Goal: Task Accomplishment & Management: Use online tool/utility

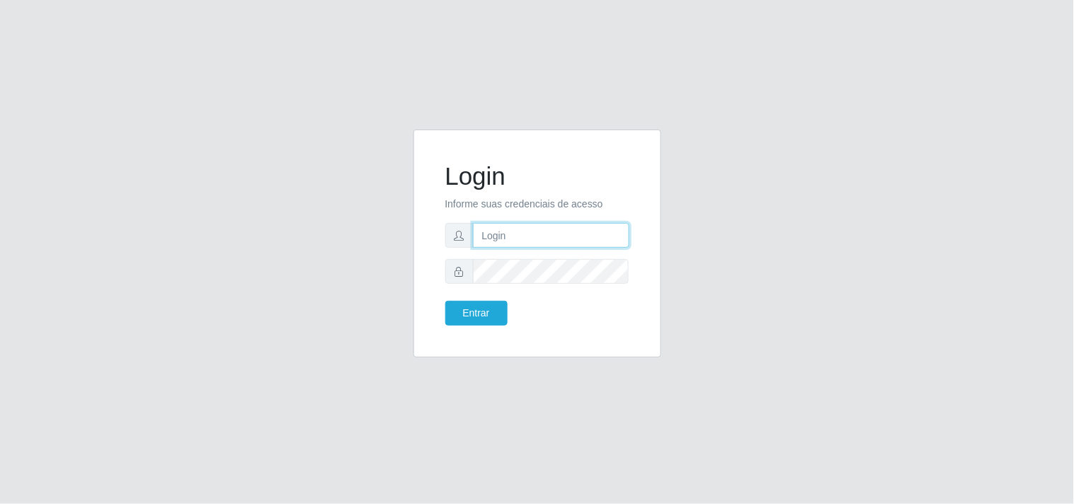
type input "[EMAIL_ADDRESS][DOMAIN_NAME]"
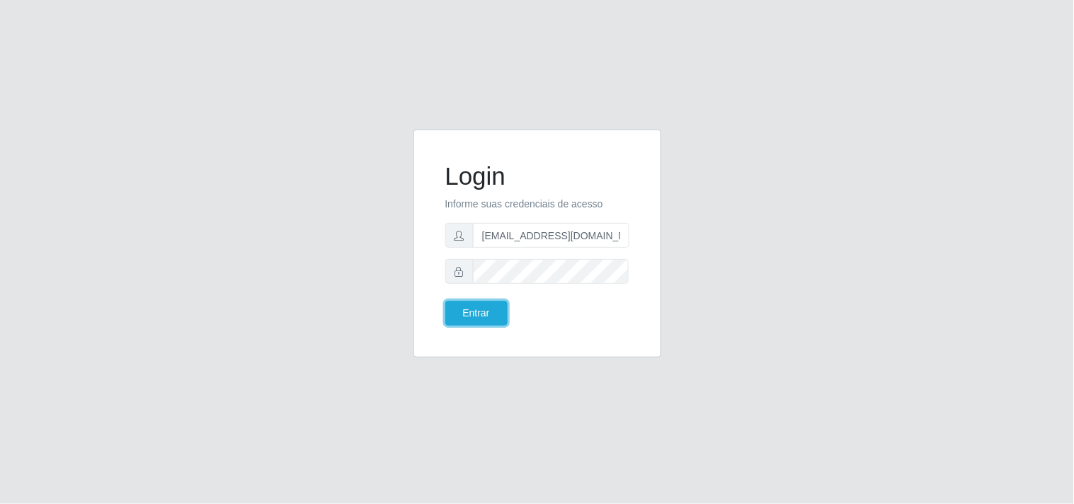
click at [485, 315] on button "Entrar" at bounding box center [476, 313] width 62 height 25
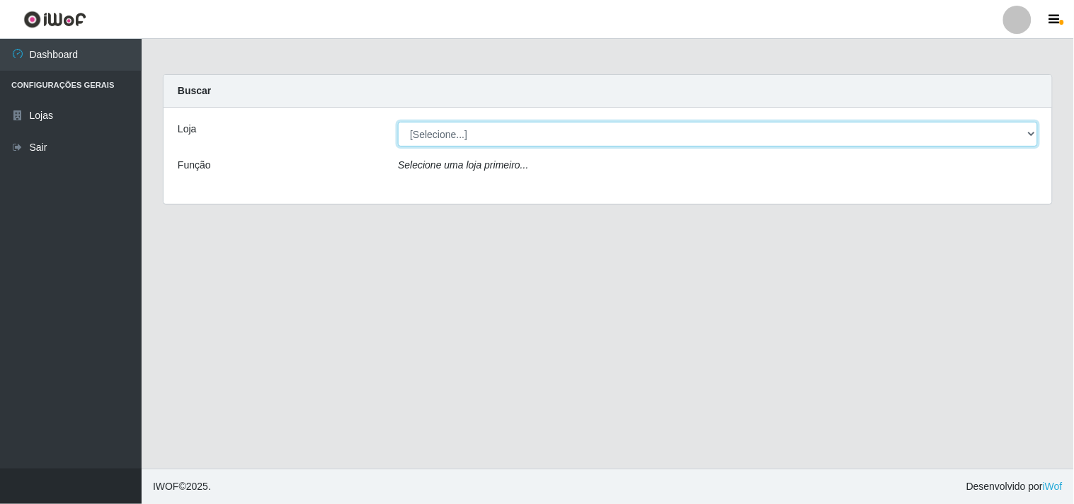
click at [1027, 133] on select "[Selecione...] Hiper Queiroz - [GEOGRAPHIC_DATA]" at bounding box center [718, 134] width 640 height 25
select select "514"
click at [398, 122] on select "[Selecione...] Hiper Queiroz - [GEOGRAPHIC_DATA]" at bounding box center [718, 134] width 640 height 25
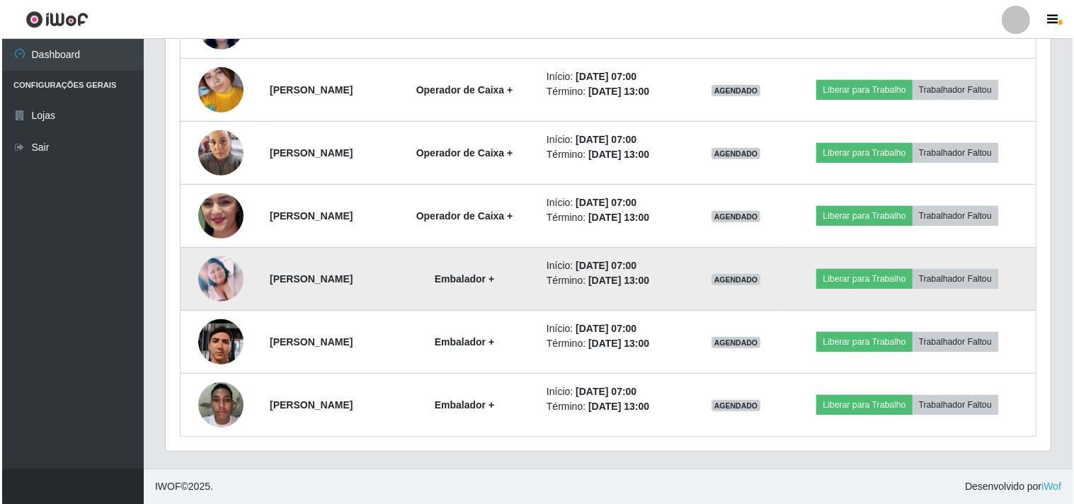
scroll to position [547, 0]
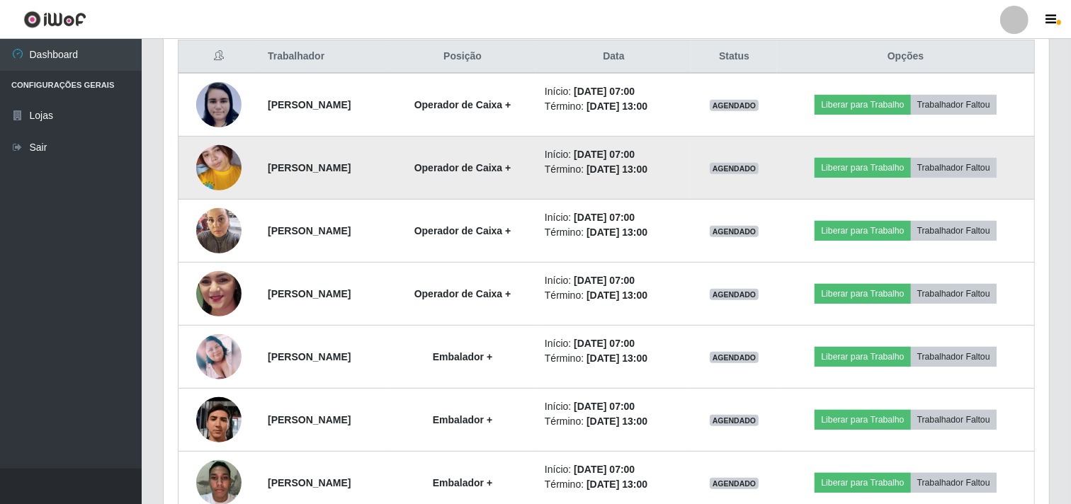
click at [213, 172] on img at bounding box center [218, 168] width 45 height 101
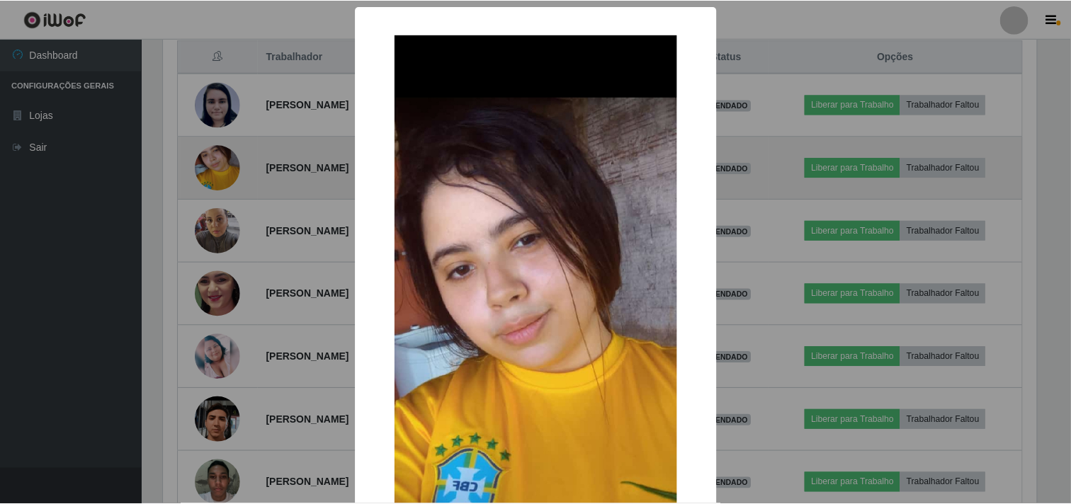
scroll to position [293, 876]
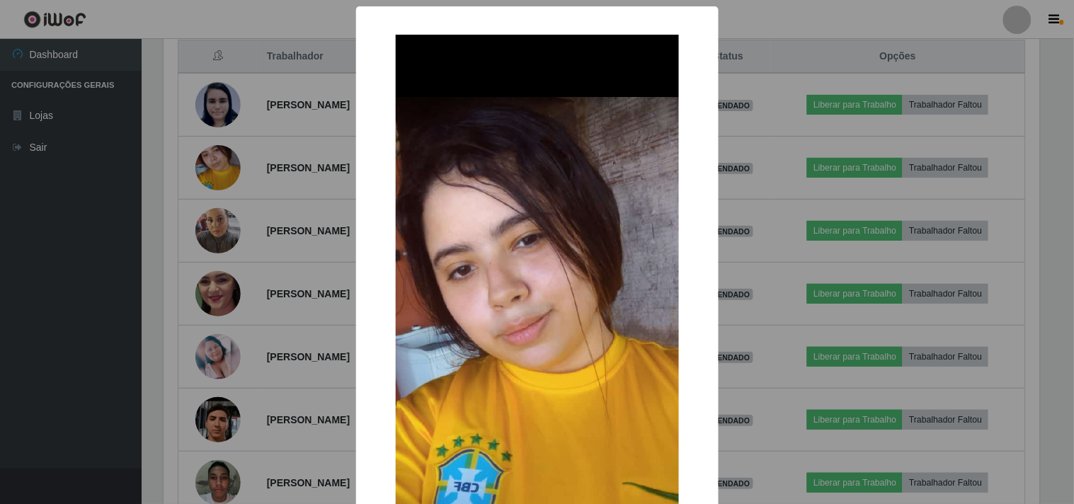
click at [59, 188] on div "× OK Cancel" at bounding box center [537, 252] width 1074 height 504
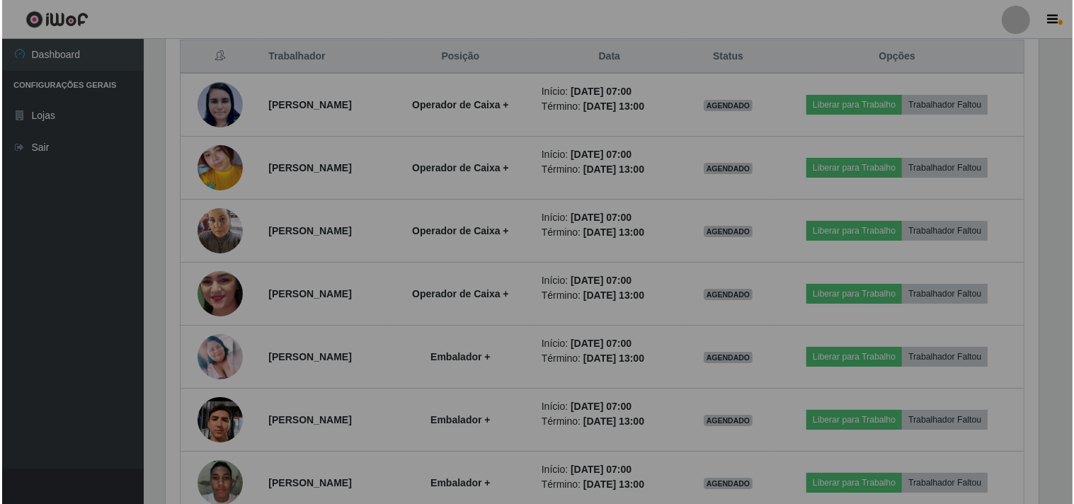
scroll to position [293, 885]
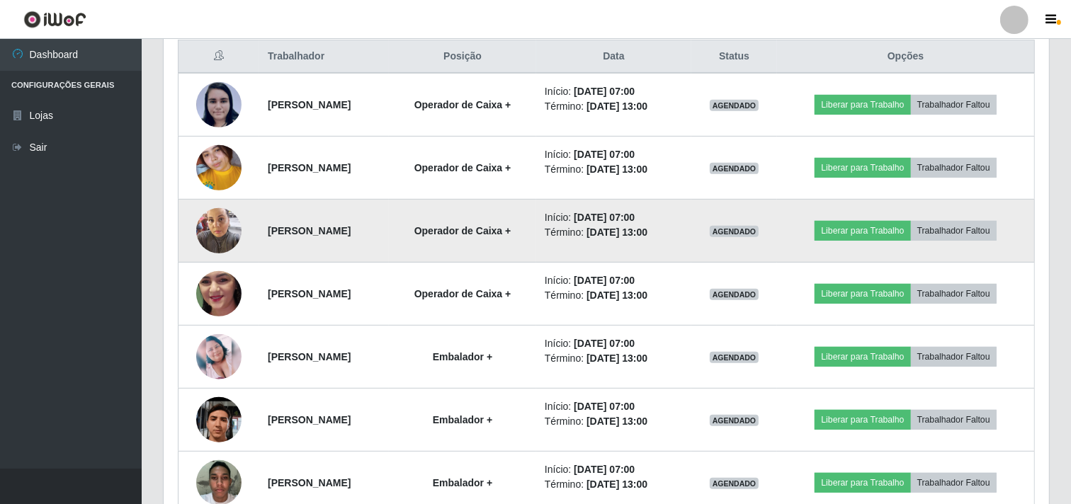
click at [207, 237] on img at bounding box center [218, 230] width 45 height 60
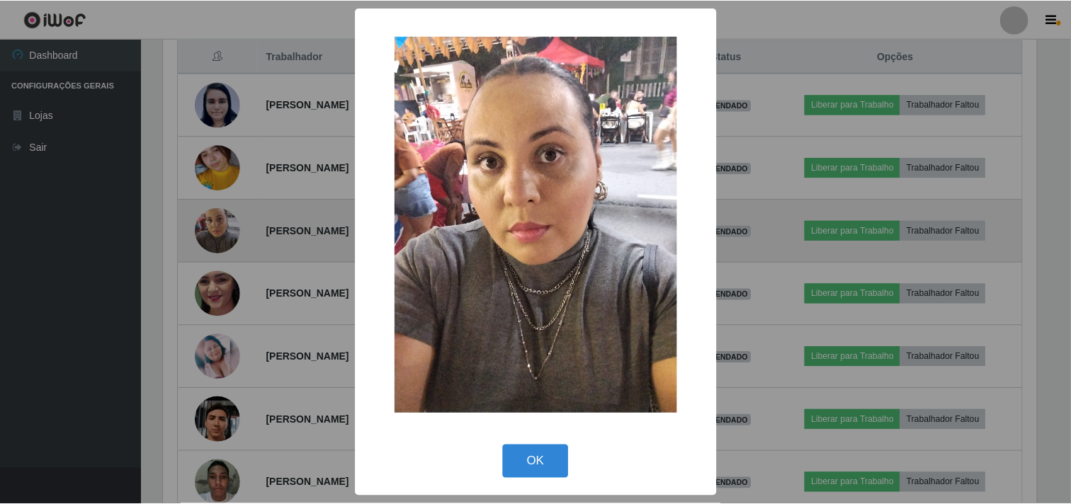
scroll to position [293, 876]
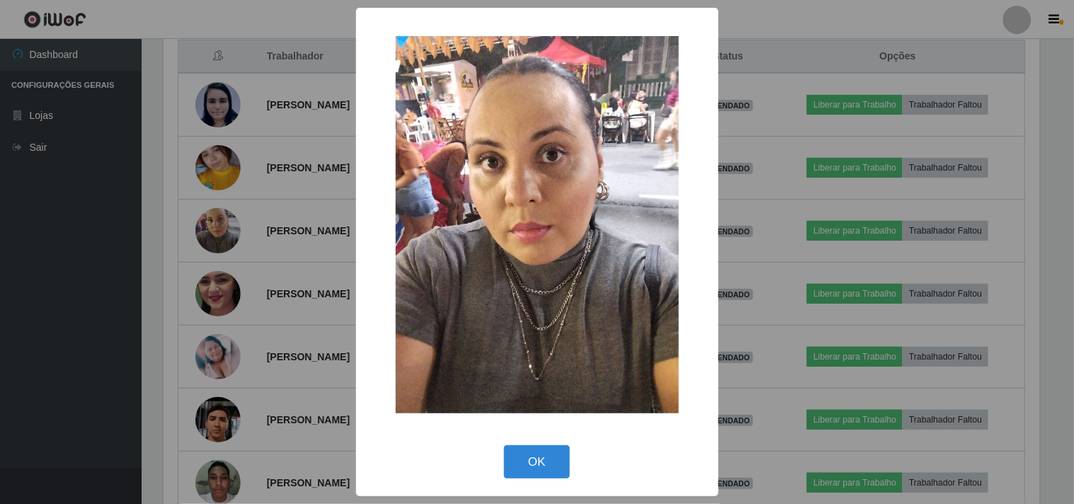
click at [58, 248] on div "× OK Cancel" at bounding box center [537, 252] width 1074 height 504
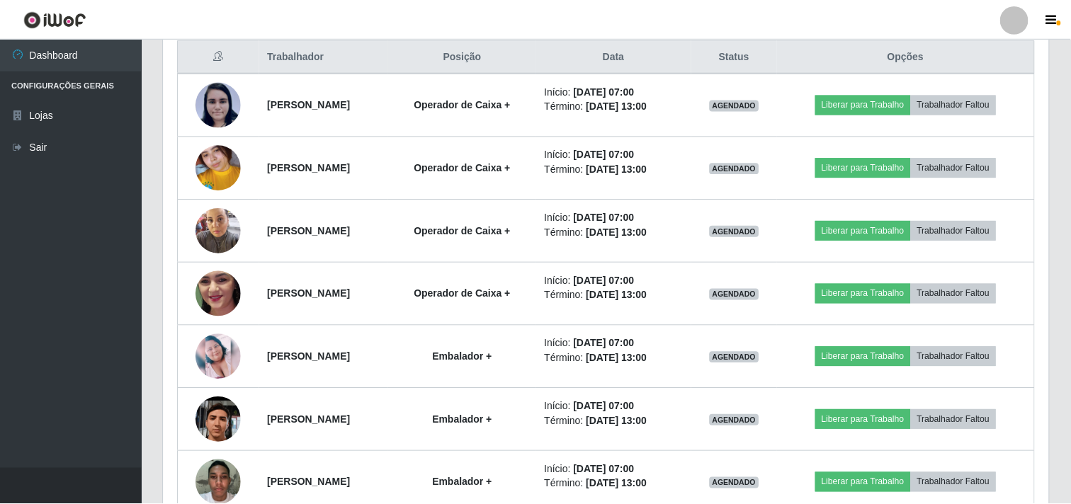
scroll to position [293, 885]
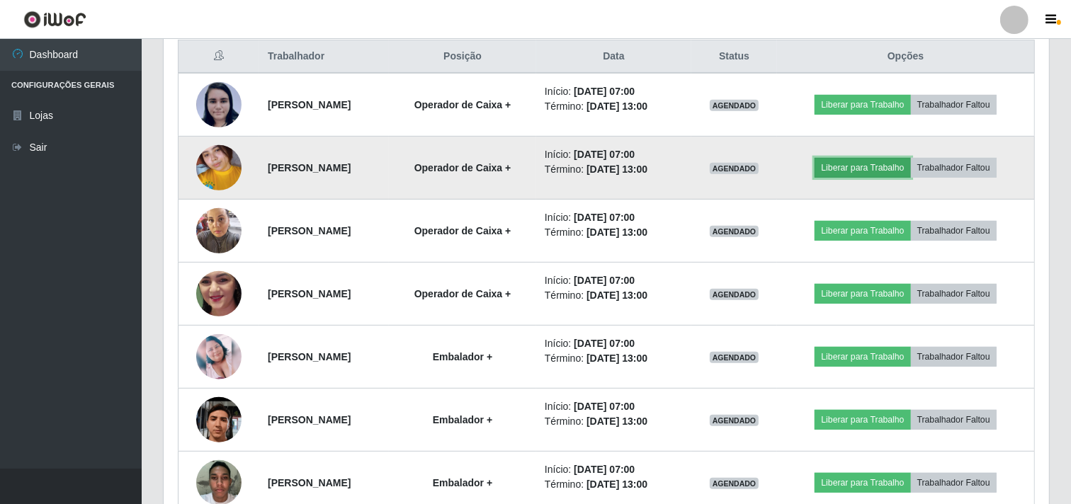
click at [879, 167] on button "Liberar para Trabalho" at bounding box center [862, 168] width 96 height 20
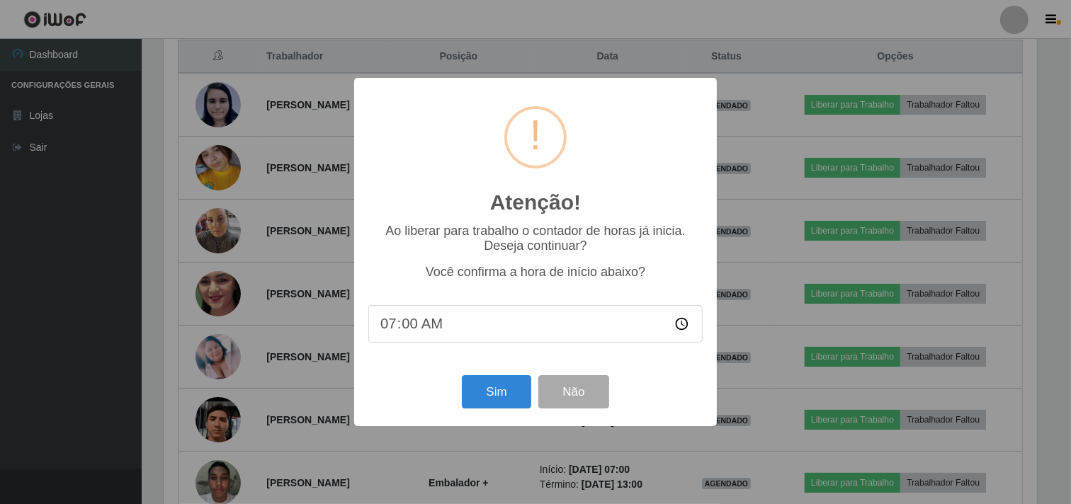
scroll to position [293, 876]
click at [483, 387] on button "Sim" at bounding box center [498, 391] width 69 height 33
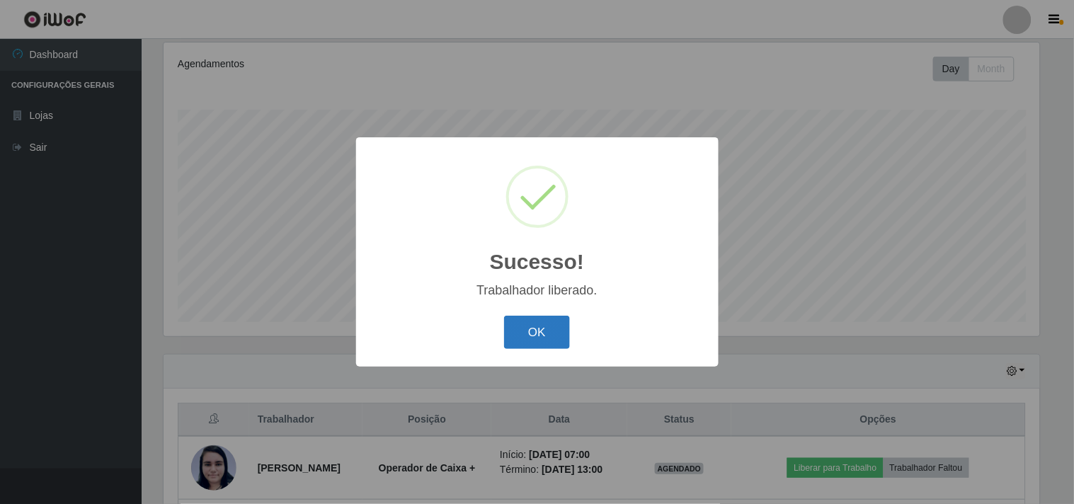
click at [550, 337] on button "OK" at bounding box center [537, 332] width 66 height 33
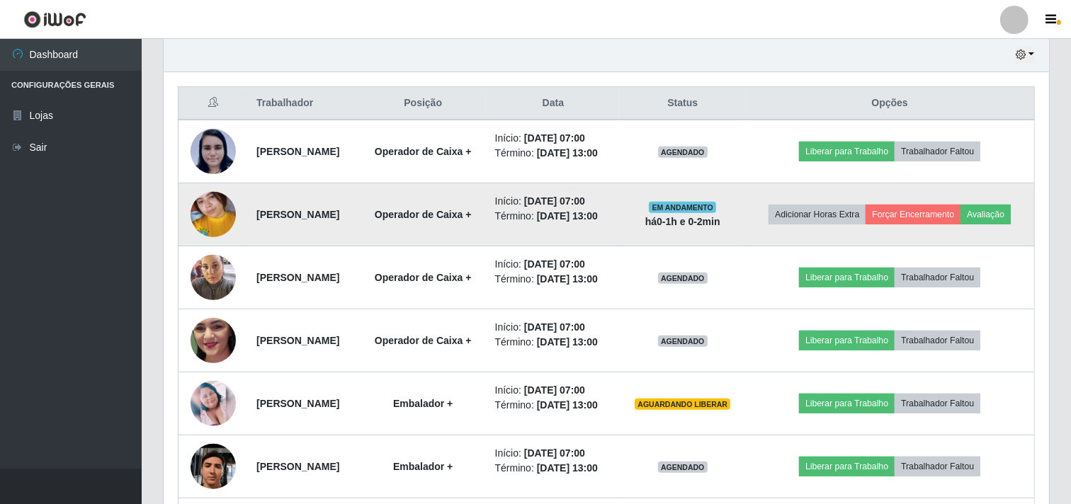
scroll to position [499, 0]
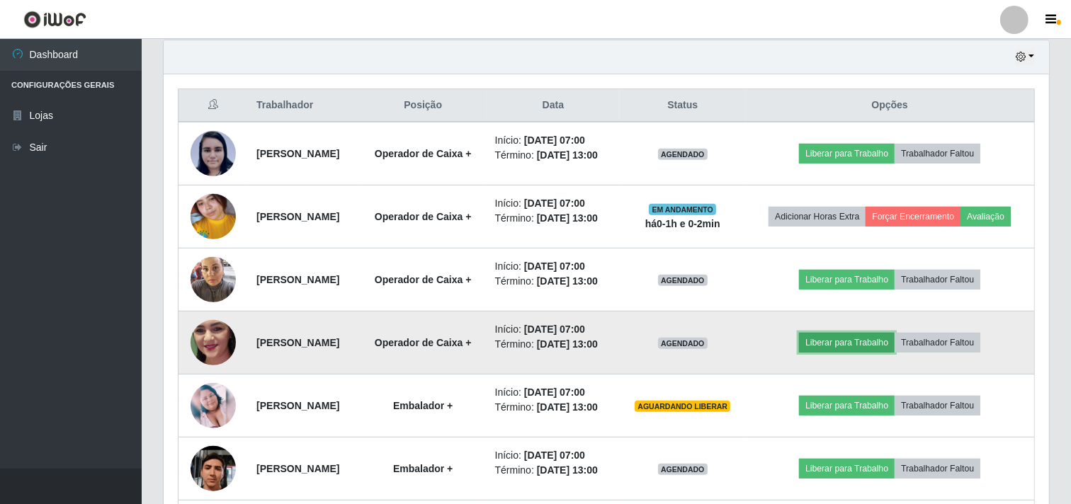
click at [864, 353] on button "Liberar para Trabalho" at bounding box center [847, 343] width 96 height 20
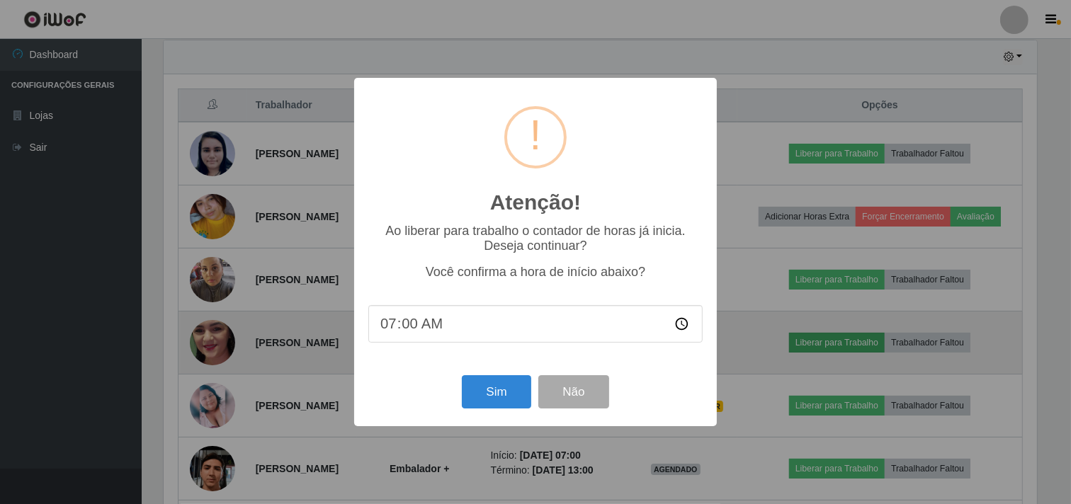
scroll to position [293, 876]
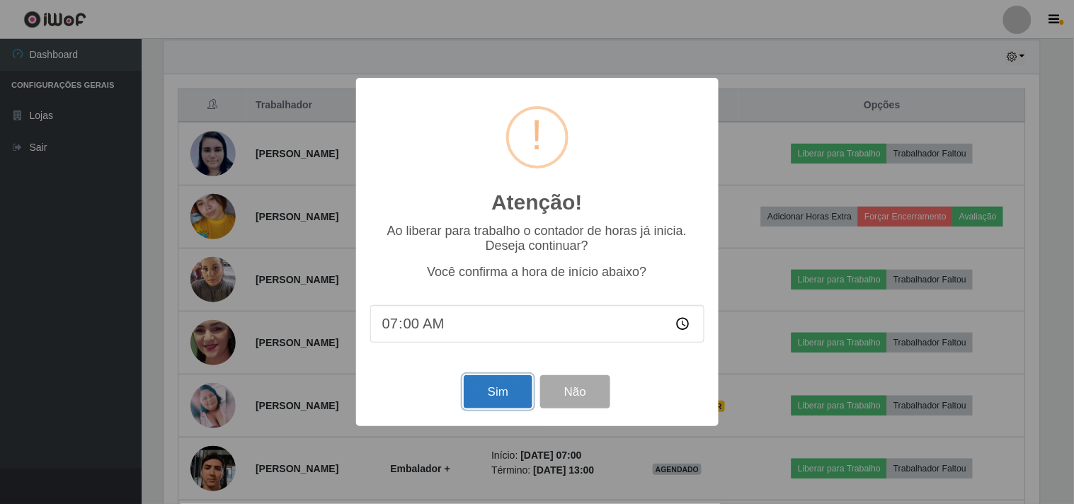
click at [505, 400] on button "Sim" at bounding box center [498, 391] width 69 height 33
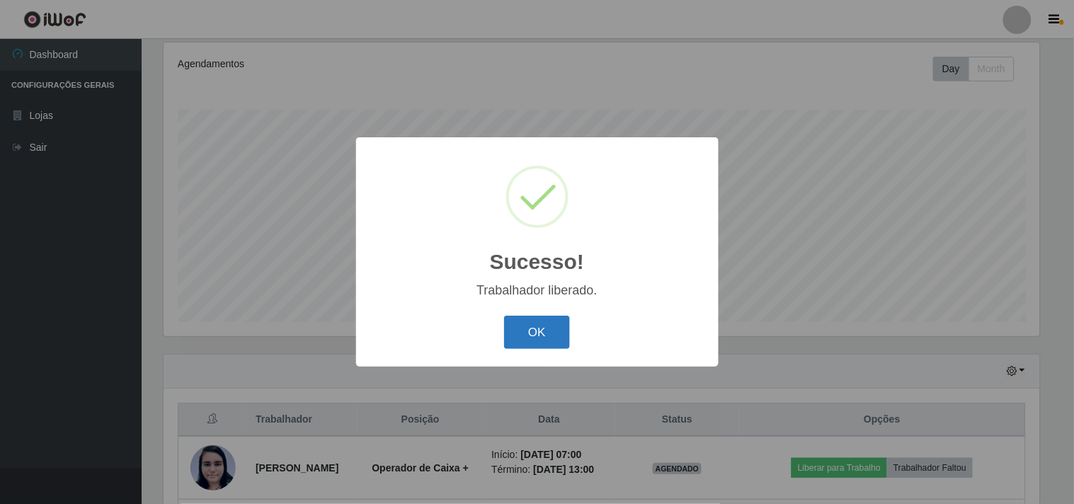
click at [540, 328] on button "OK" at bounding box center [537, 332] width 66 height 33
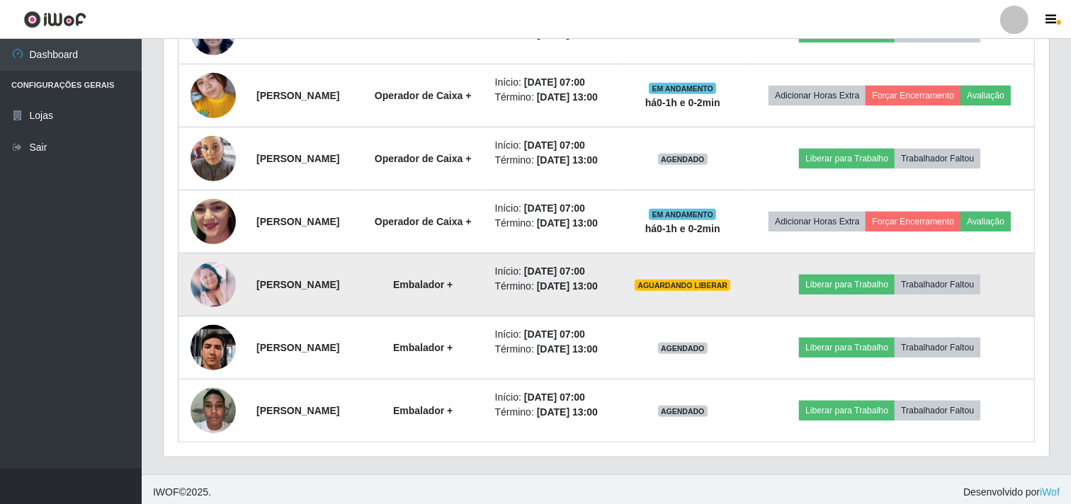
scroll to position [700, 0]
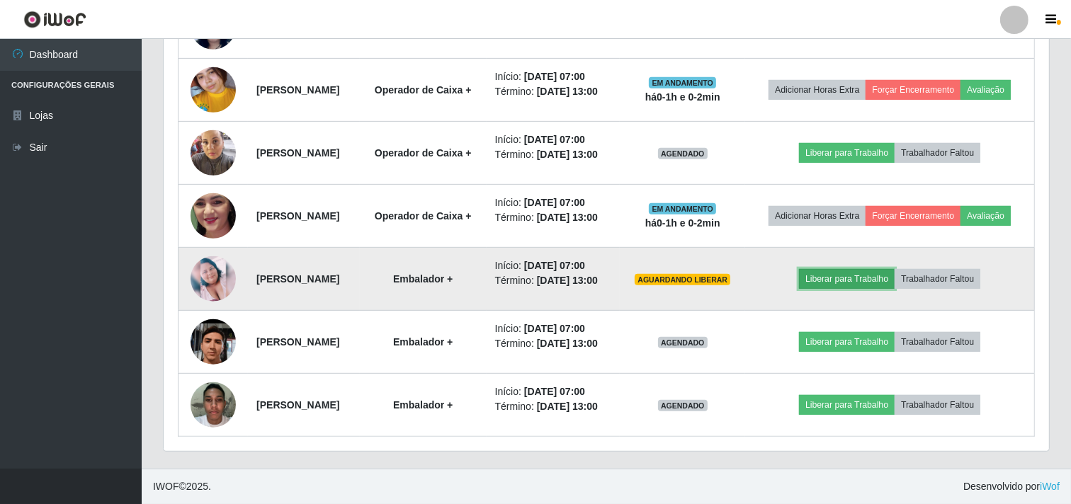
click at [840, 269] on button "Liberar para Trabalho" at bounding box center [847, 279] width 96 height 20
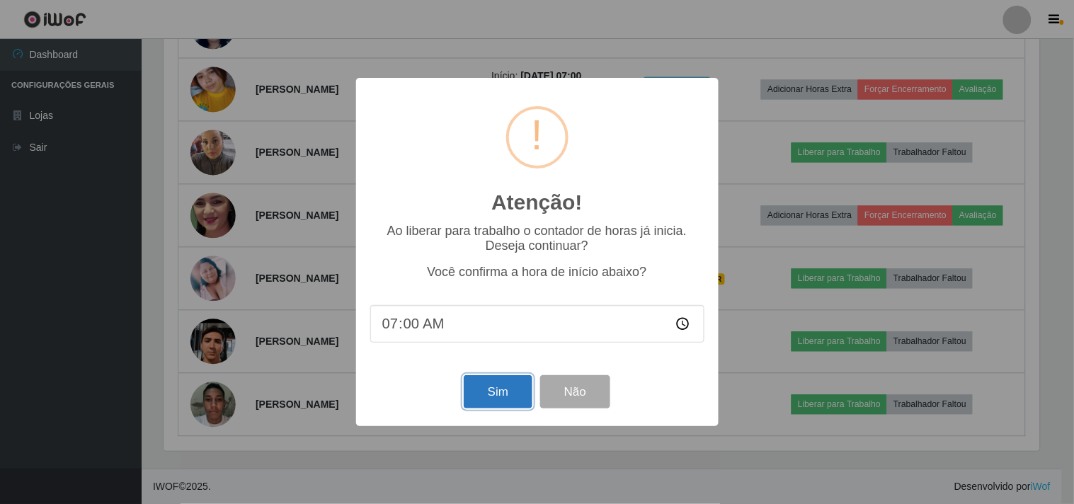
click at [504, 399] on button "Sim" at bounding box center [498, 391] width 69 height 33
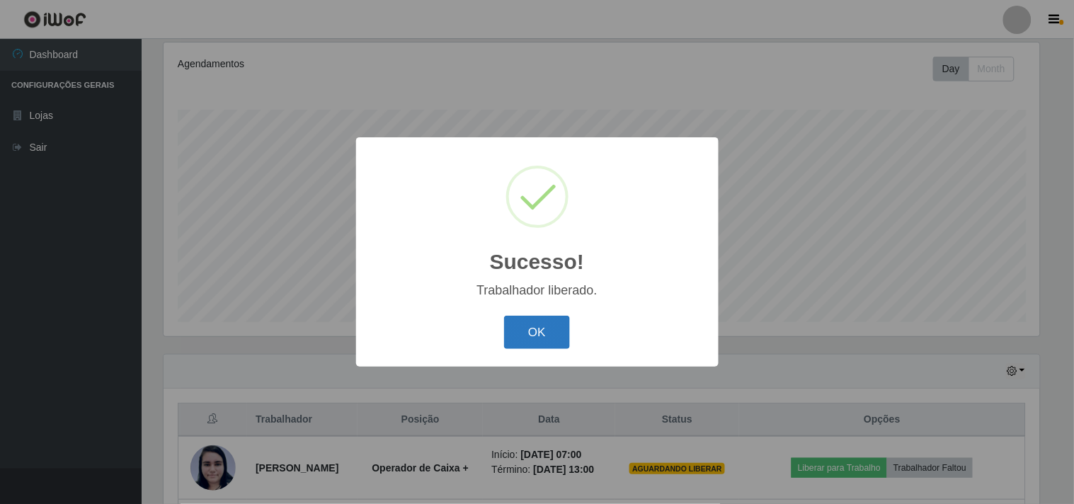
click at [518, 330] on button "OK" at bounding box center [537, 332] width 66 height 33
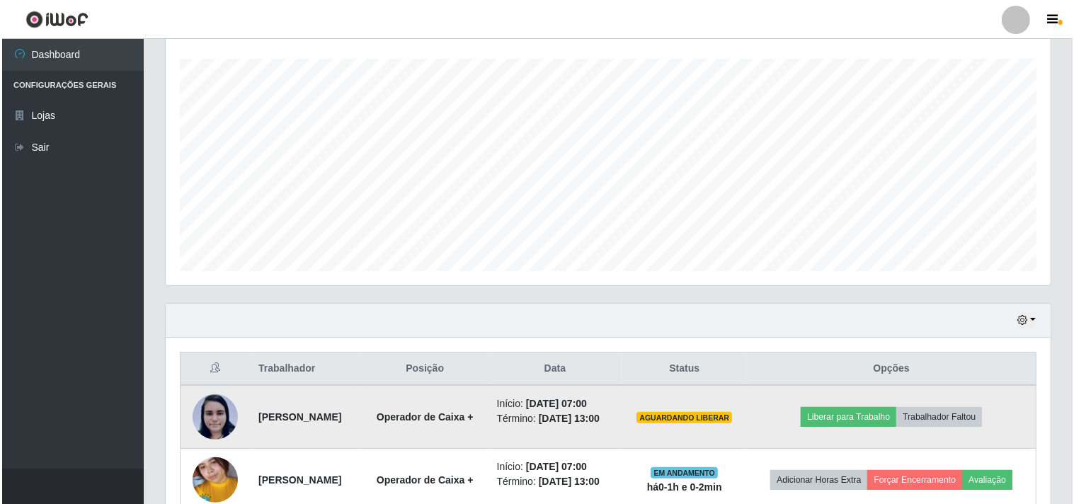
scroll to position [263, 0]
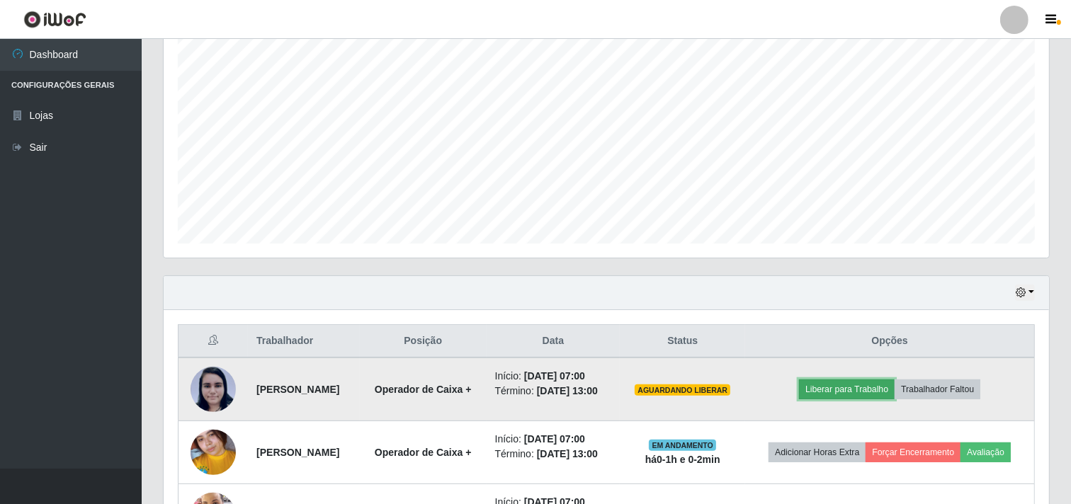
click at [878, 399] on button "Liberar para Trabalho" at bounding box center [847, 390] width 96 height 20
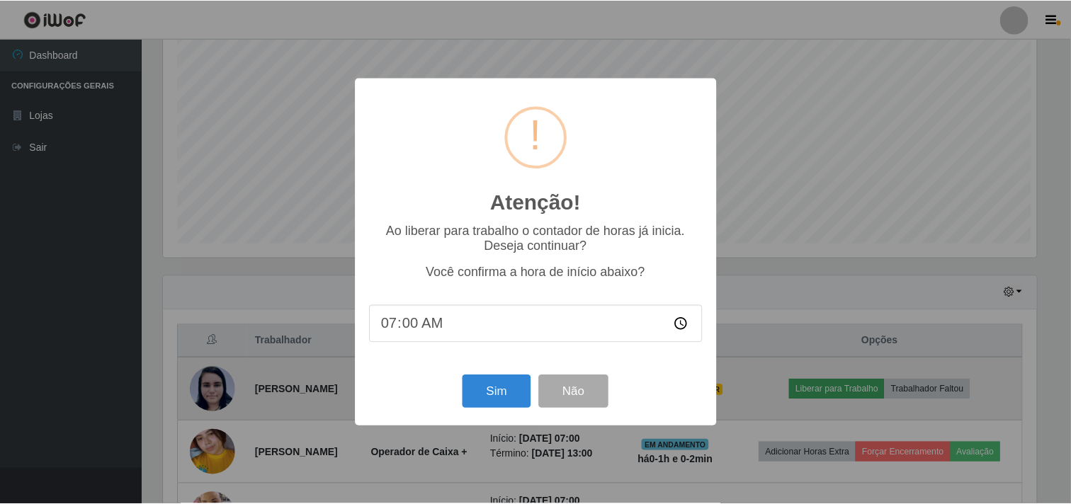
scroll to position [293, 876]
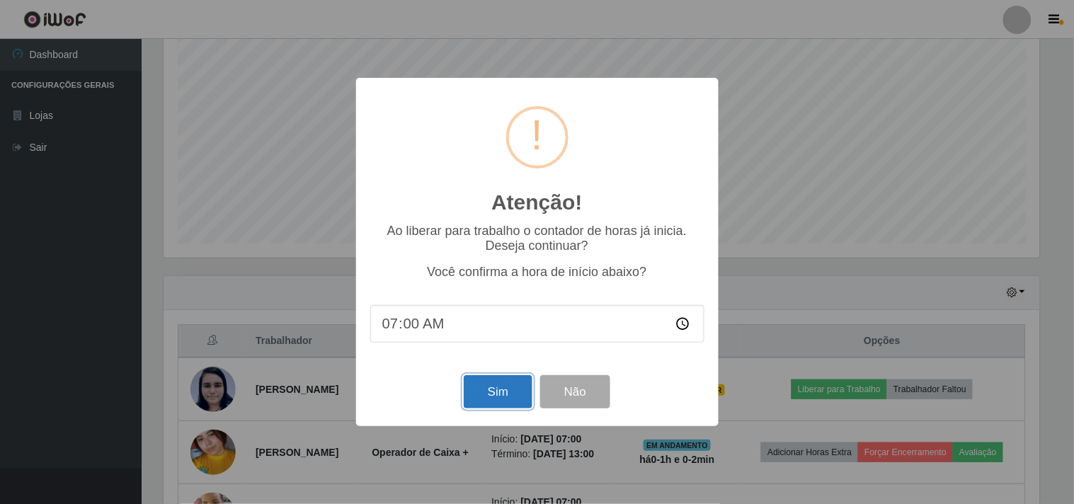
click at [506, 401] on button "Sim" at bounding box center [498, 391] width 69 height 33
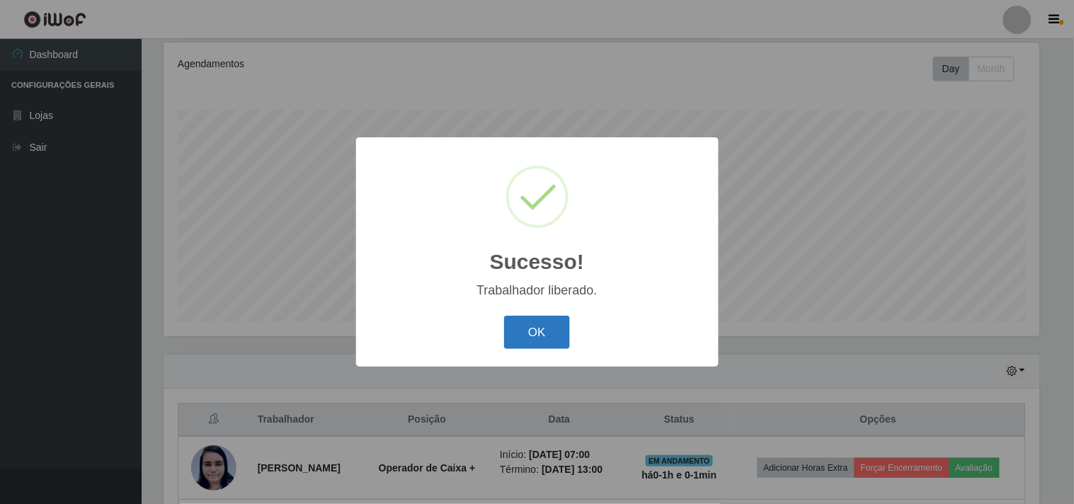
click at [538, 337] on button "OK" at bounding box center [537, 332] width 66 height 33
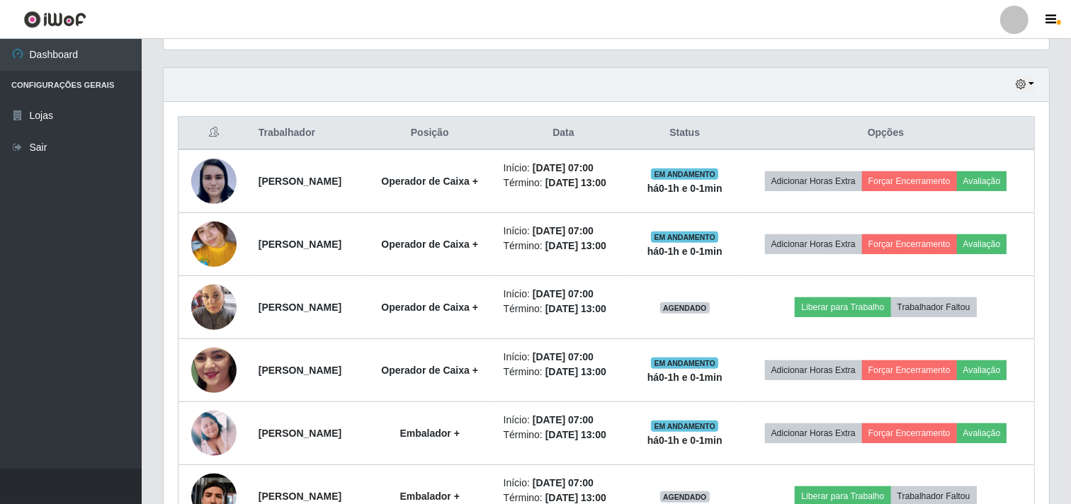
scroll to position [0, 0]
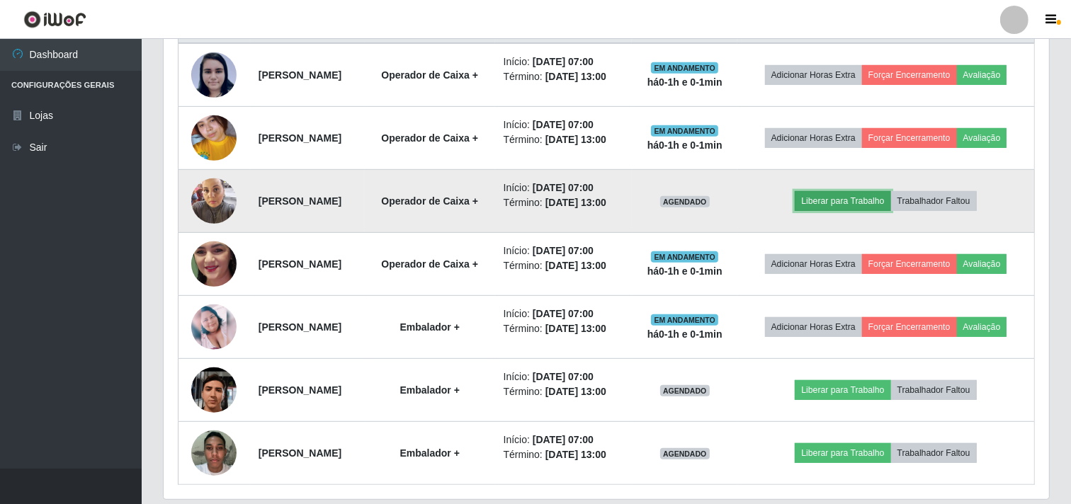
click at [839, 211] on button "Liberar para Trabalho" at bounding box center [843, 201] width 96 height 20
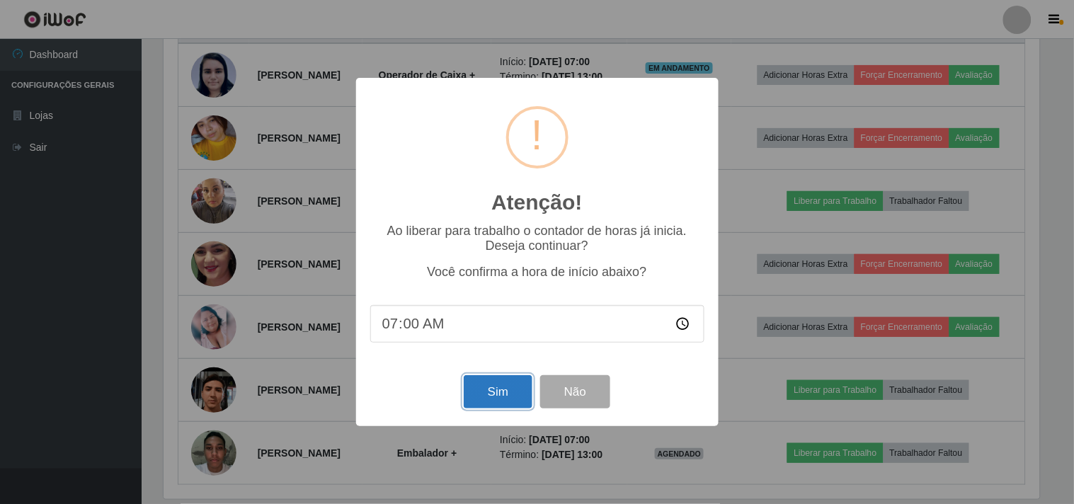
click at [504, 399] on button "Sim" at bounding box center [498, 391] width 69 height 33
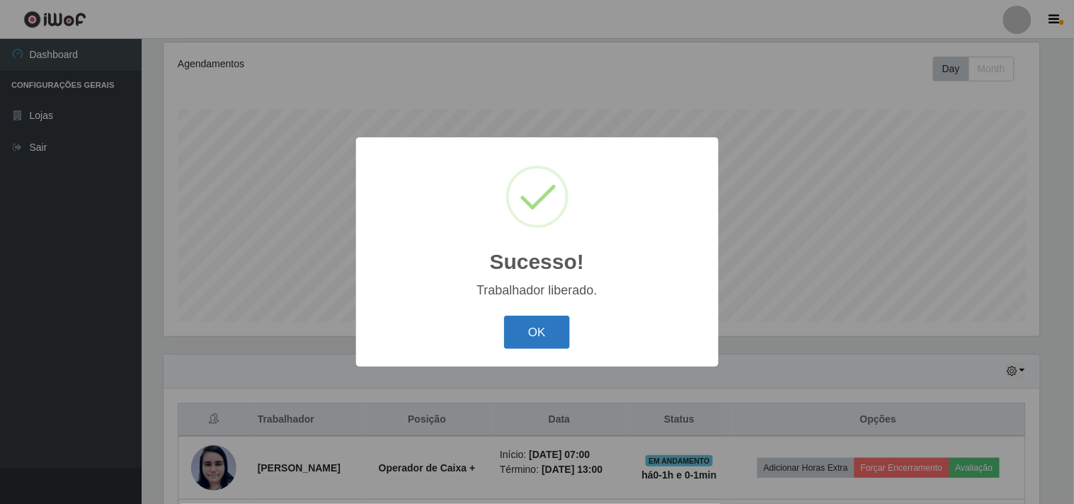
click at [538, 331] on button "OK" at bounding box center [537, 332] width 66 height 33
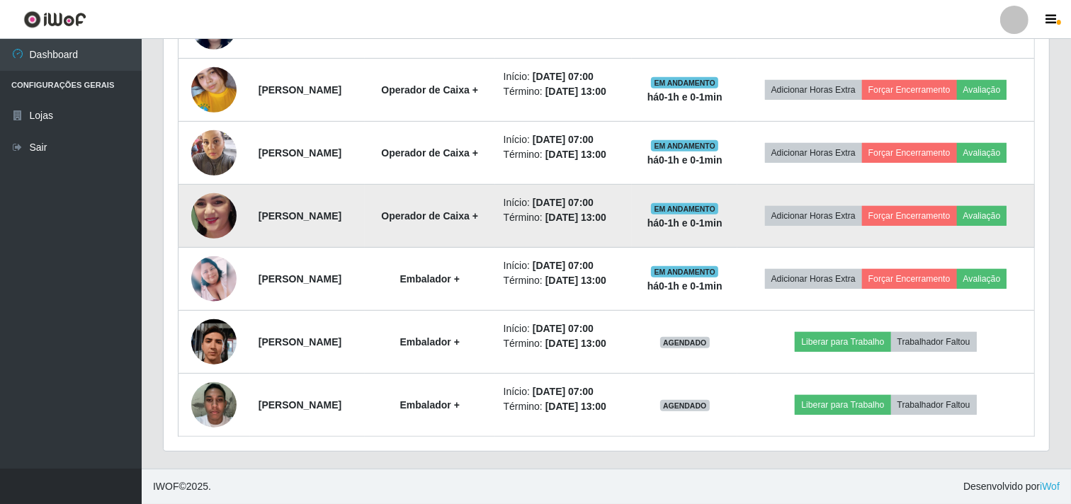
scroll to position [656, 0]
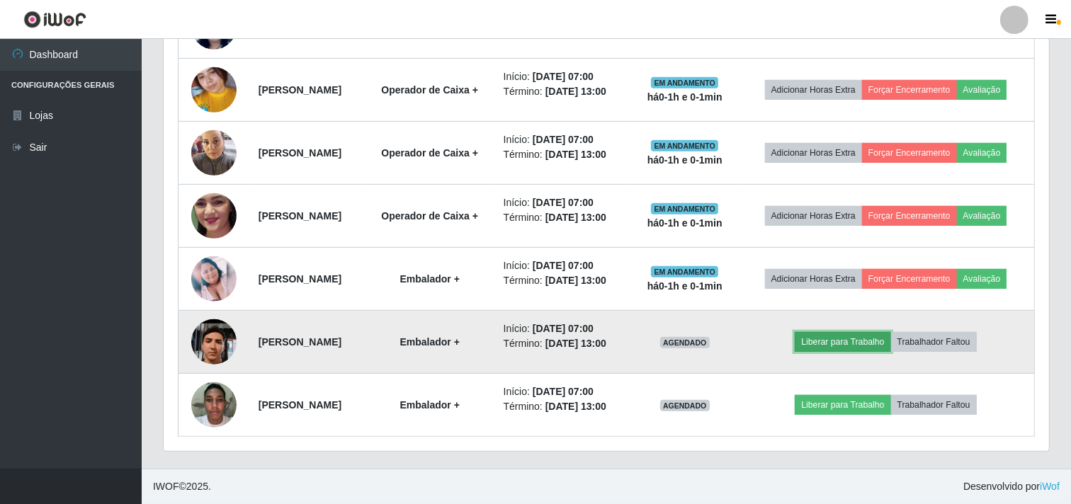
click at [838, 352] on button "Liberar para Trabalho" at bounding box center [843, 342] width 96 height 20
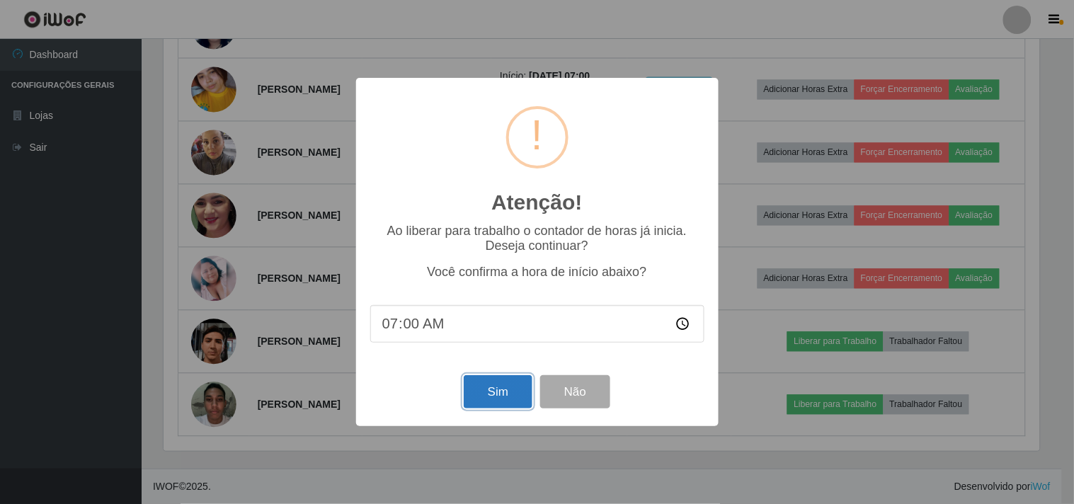
click at [499, 399] on button "Sim" at bounding box center [498, 391] width 69 height 33
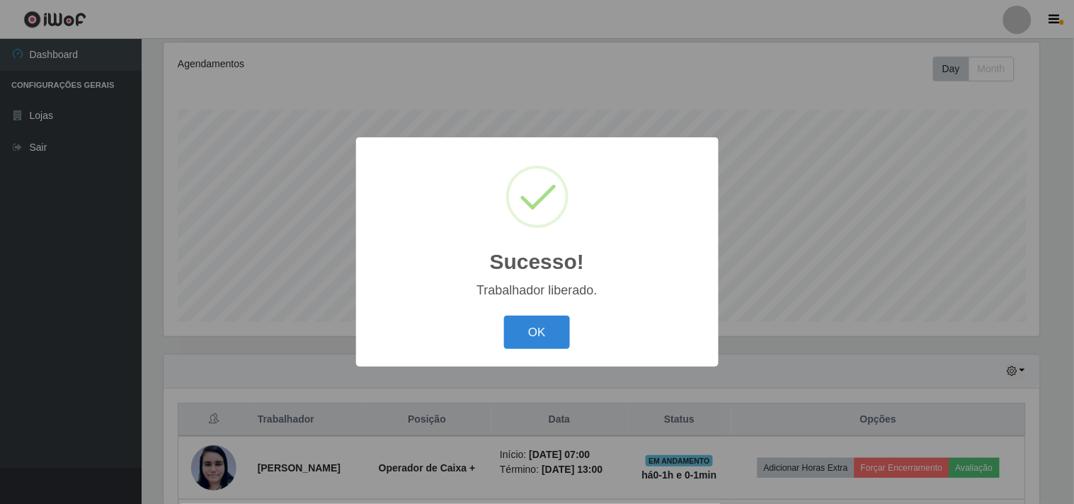
drag, startPoint x: 525, startPoint y: 331, endPoint x: 512, endPoint y: 357, distance: 28.5
click at [525, 334] on button "OK" at bounding box center [537, 332] width 66 height 33
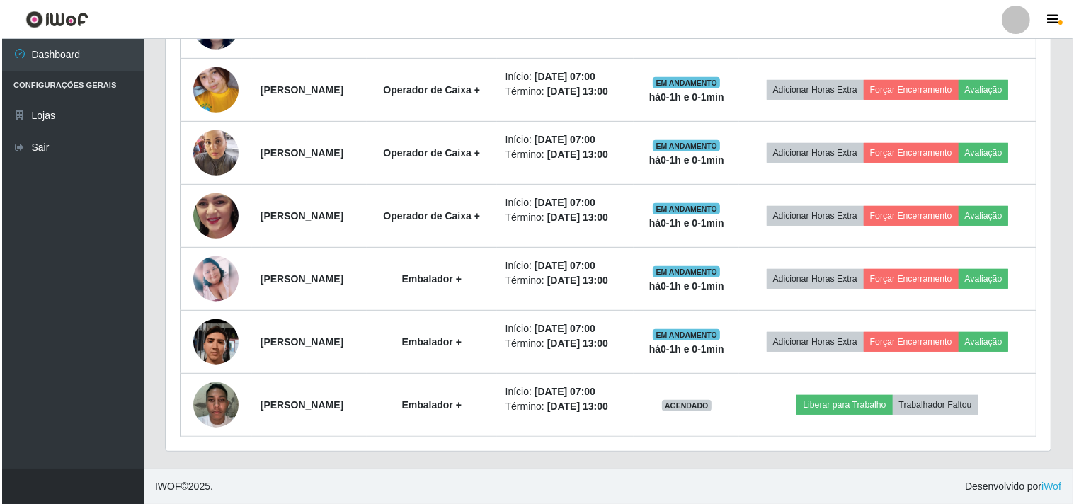
scroll to position [700, 0]
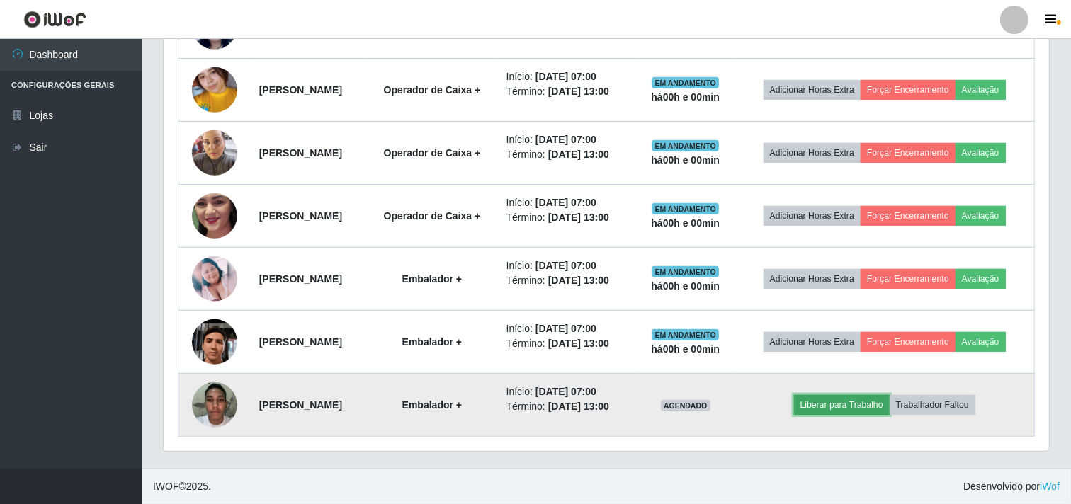
click at [883, 399] on button "Liberar para Trabalho" at bounding box center [842, 405] width 96 height 20
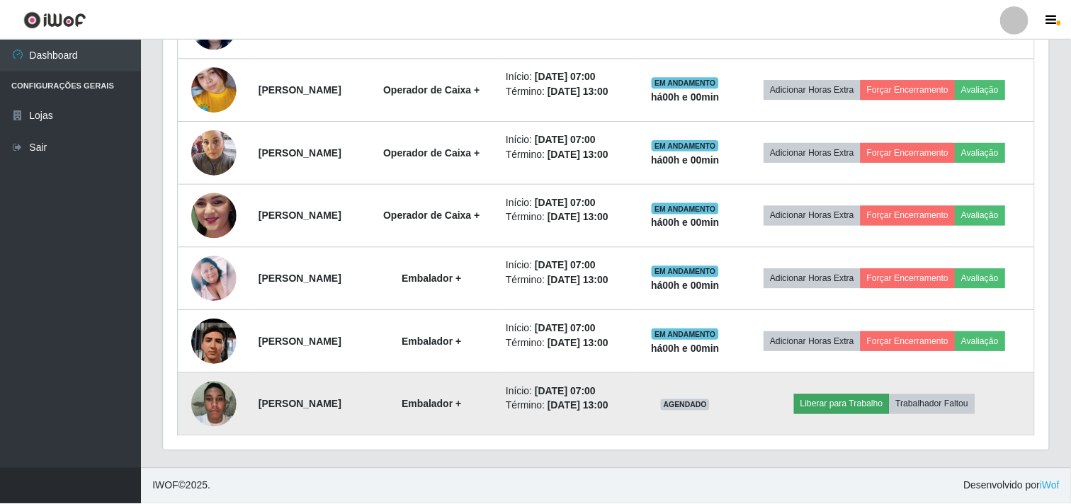
scroll to position [293, 876]
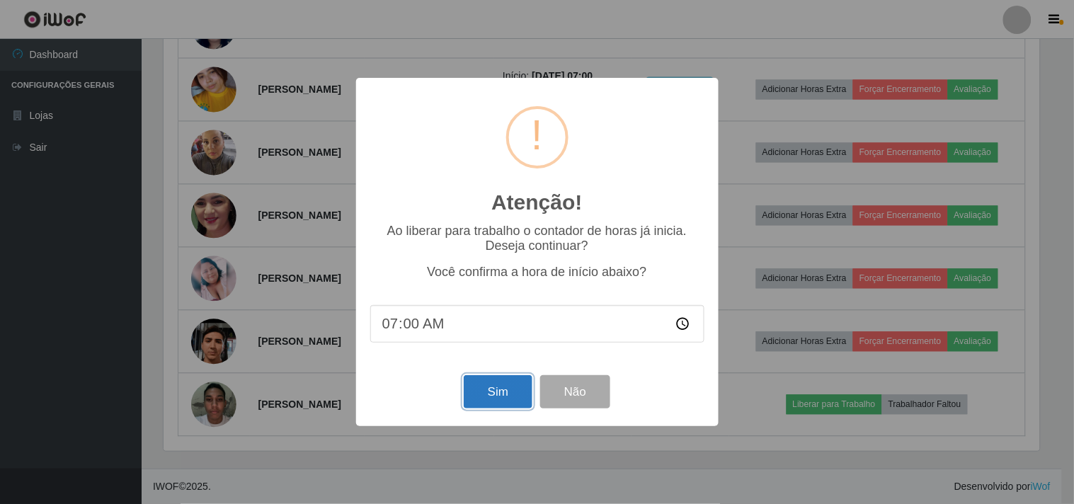
click at [497, 399] on button "Sim" at bounding box center [498, 391] width 69 height 33
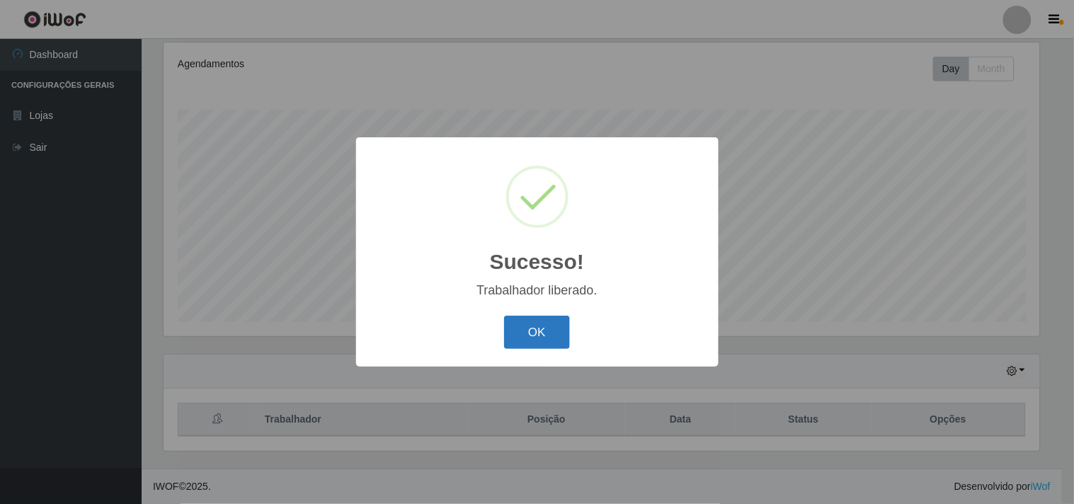
click at [535, 334] on button "OK" at bounding box center [537, 332] width 66 height 33
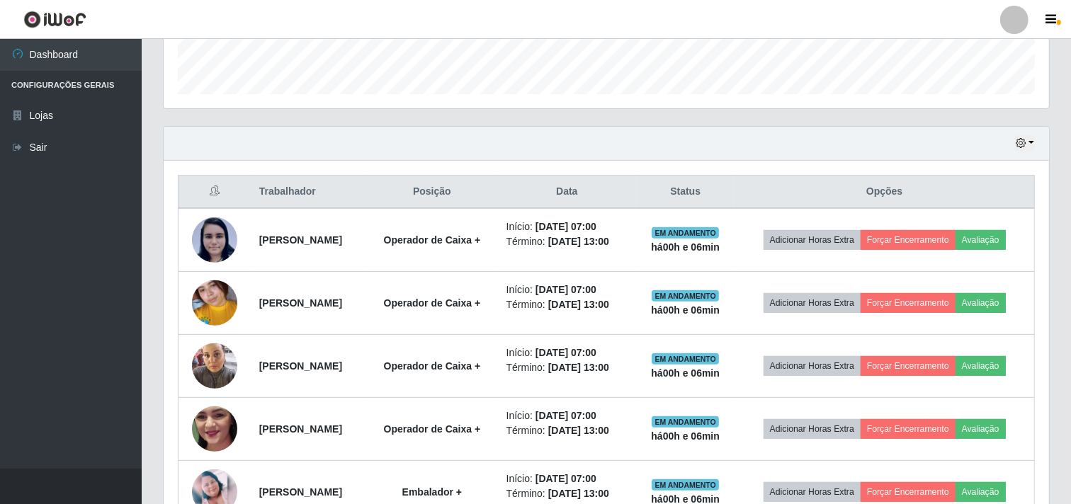
scroll to position [385, 0]
